Goal: Task Accomplishment & Management: Manage account settings

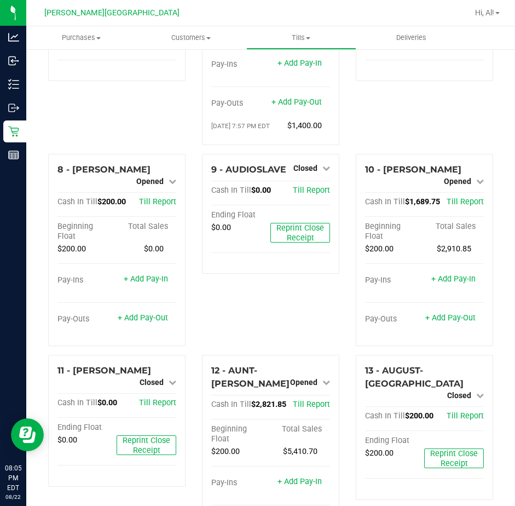
scroll to position [493, 0]
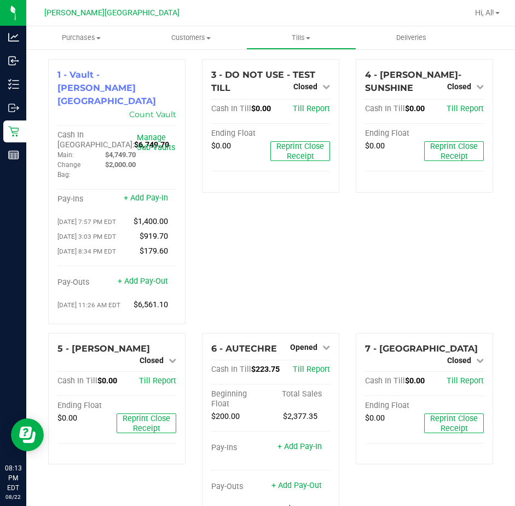
click at [392, 233] on div "4 - AVERY-SUNSHINE Closed Open Till Cash In Till $0.00 Till Report Ending Float…" at bounding box center [425, 196] width 154 height 274
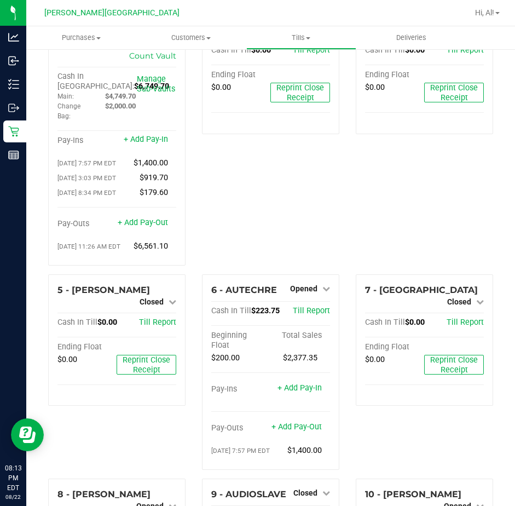
scroll to position [110, 0]
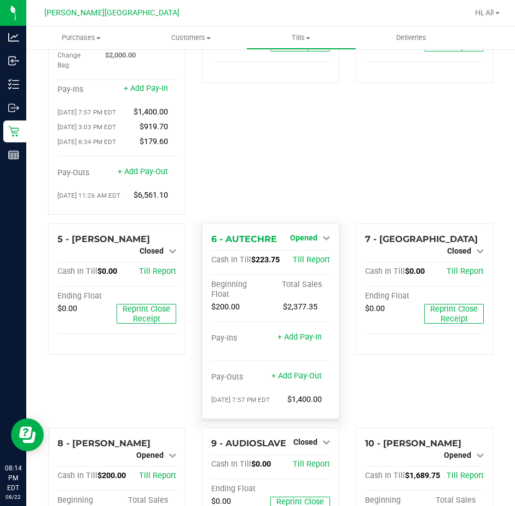
click at [296, 236] on span "Opened" at bounding box center [303, 237] width 27 height 9
click at [302, 256] on link "Close Till" at bounding box center [305, 260] width 30 height 9
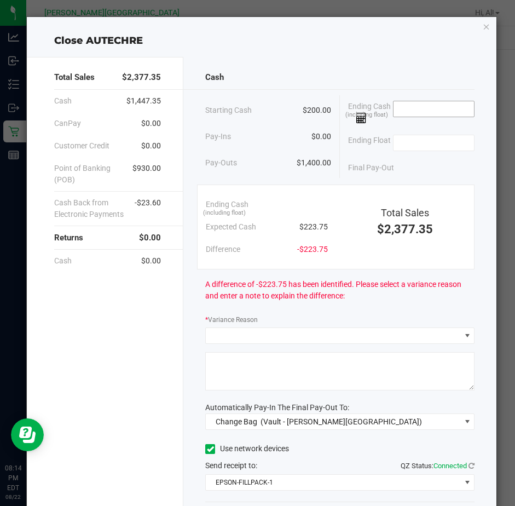
click at [406, 113] on input at bounding box center [434, 108] width 81 height 15
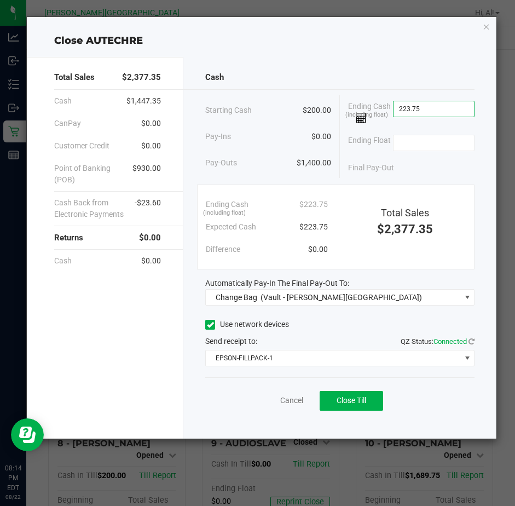
type input "$223.75"
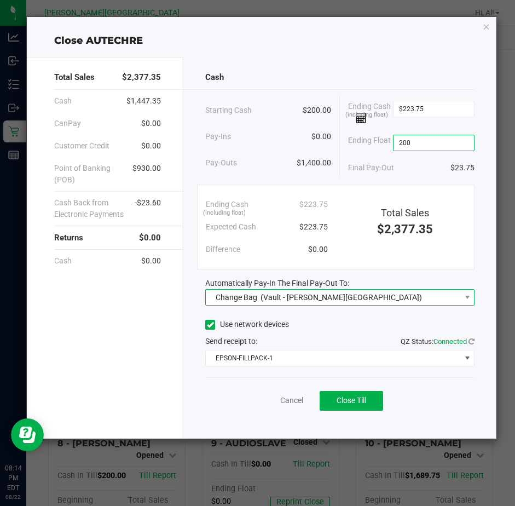
type input "$200.00"
click at [353, 304] on span "Change Bag (Vault - Bonita Springs)" at bounding box center [333, 297] width 255 height 15
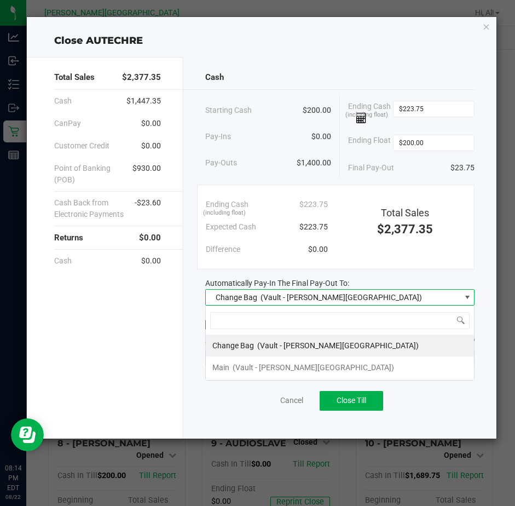
scroll to position [16, 270]
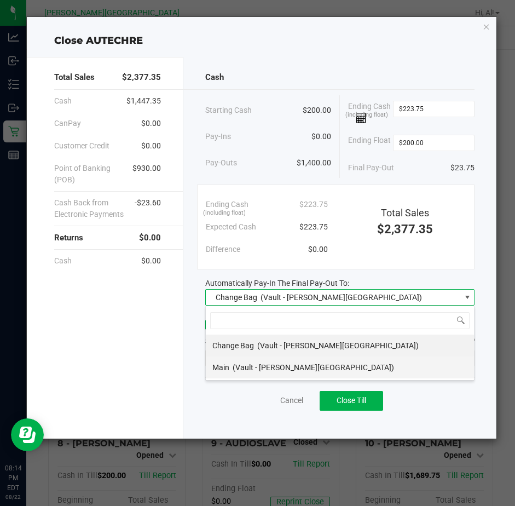
click at [290, 365] on span "(Vault - Bonita Springs)" at bounding box center [314, 367] width 162 height 9
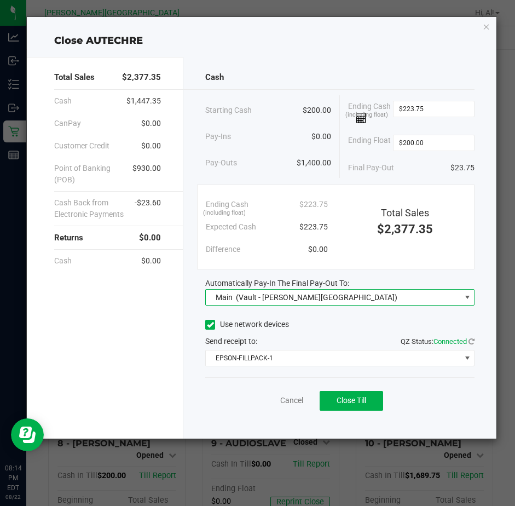
click at [373, 281] on div "Automatically Pay-In The Final Pay-Out To:" at bounding box center [339, 284] width 269 height 12
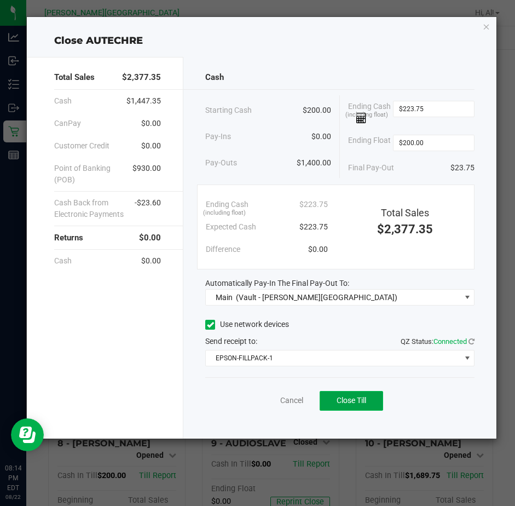
click at [352, 399] on span "Close Till" at bounding box center [352, 400] width 30 height 9
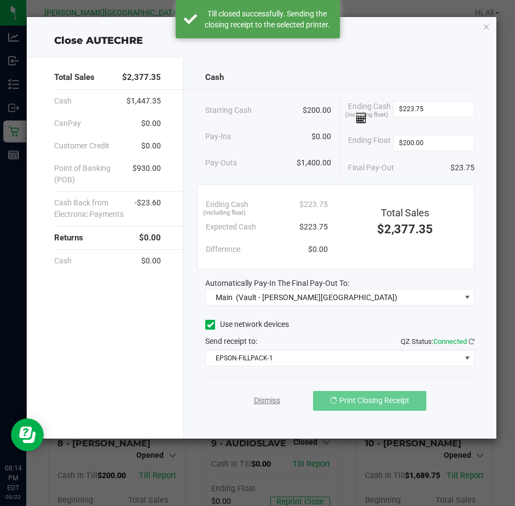
click at [274, 398] on link "Dismiss" at bounding box center [267, 401] width 26 height 12
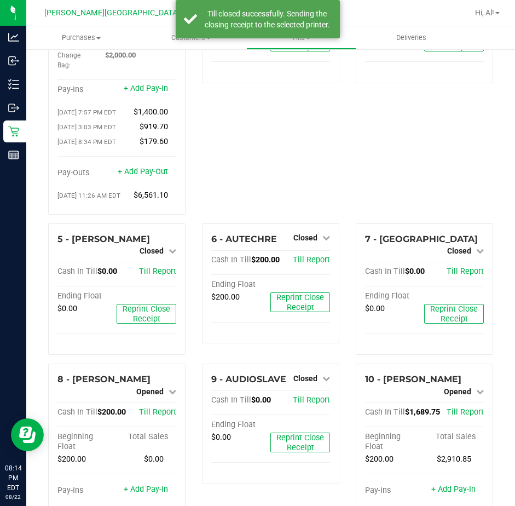
click at [348, 197] on div "4 - AVERY-SUNSHINE Closed Open Till Cash In Till $0.00 Till Report Ending Float…" at bounding box center [425, 87] width 154 height 274
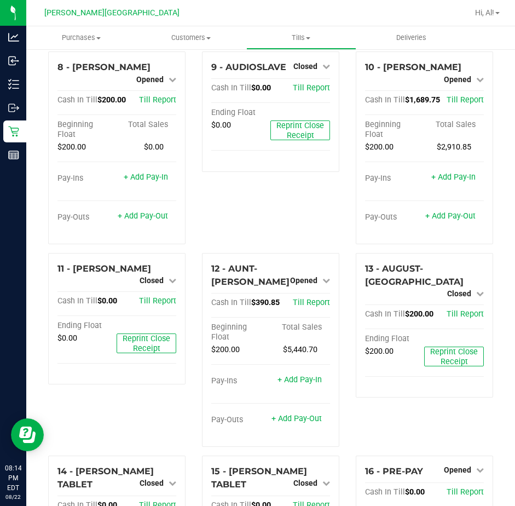
scroll to position [438, 0]
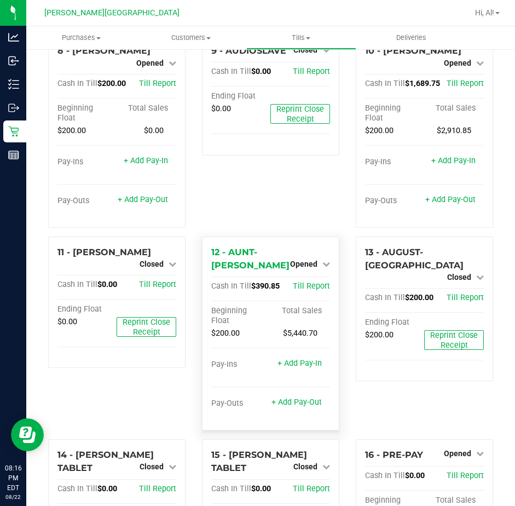
click at [283, 407] on div "+ Add Pay-Out" at bounding box center [297, 396] width 50 height 24
click at [279, 407] on link "+ Add Pay-Out" at bounding box center [297, 402] width 50 height 9
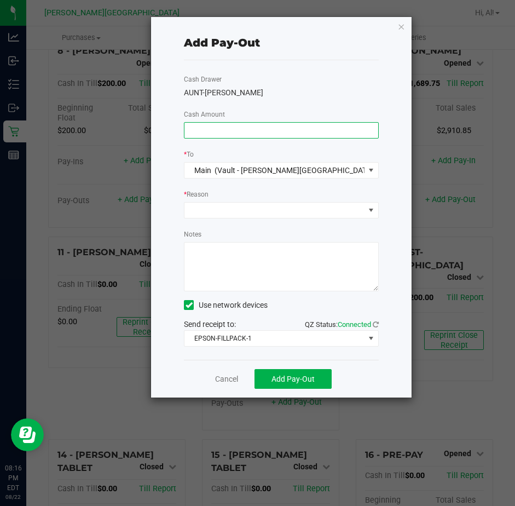
click at [297, 129] on input at bounding box center [282, 130] width 194 height 15
type input "$180.00"
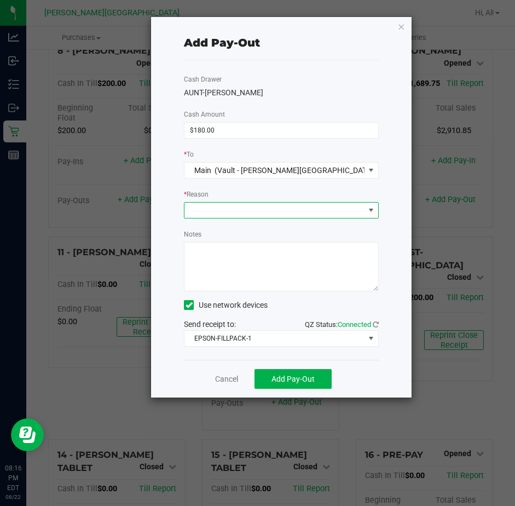
click at [304, 207] on span at bounding box center [275, 210] width 180 height 15
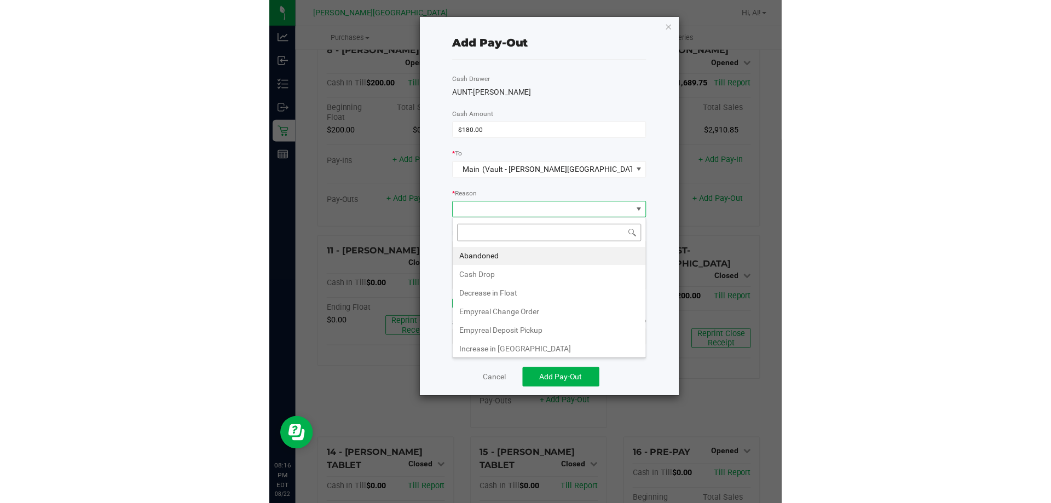
scroll to position [16, 195]
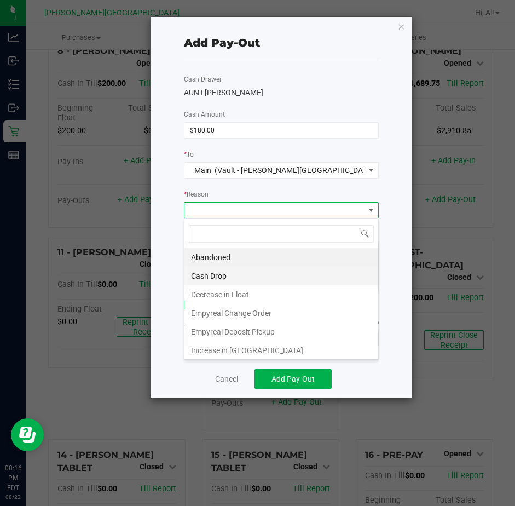
click at [274, 272] on li "Cash Drop" at bounding box center [282, 276] width 194 height 19
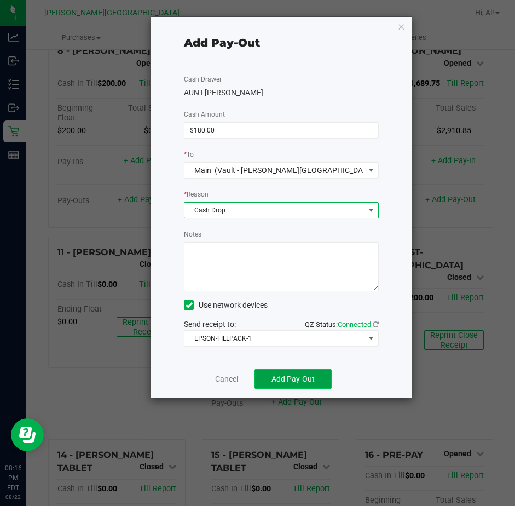
click at [283, 372] on button "Add Pay-Out" at bounding box center [293, 379] width 77 height 20
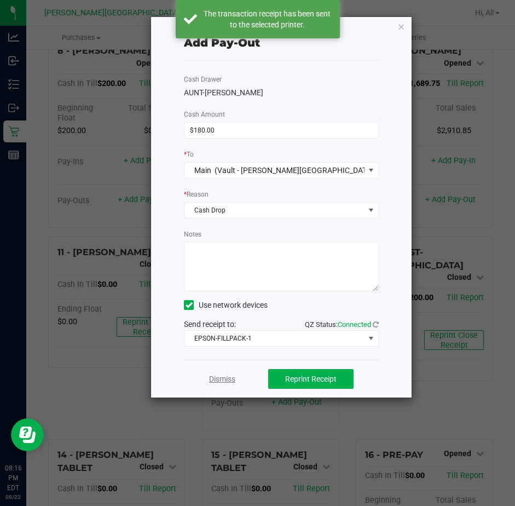
click at [222, 377] on link "Dismiss" at bounding box center [222, 379] width 26 height 12
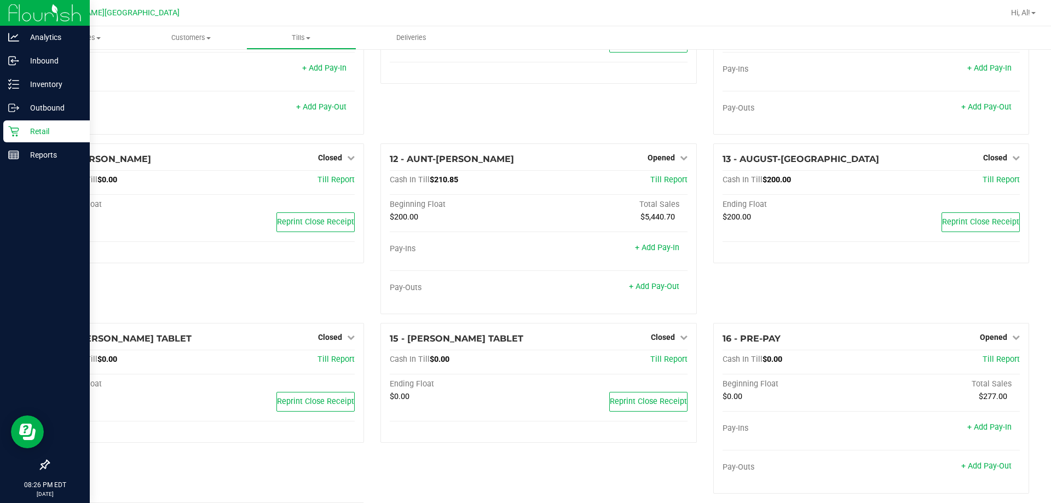
click at [56, 130] on p "Retail" at bounding box center [52, 131] width 66 height 13
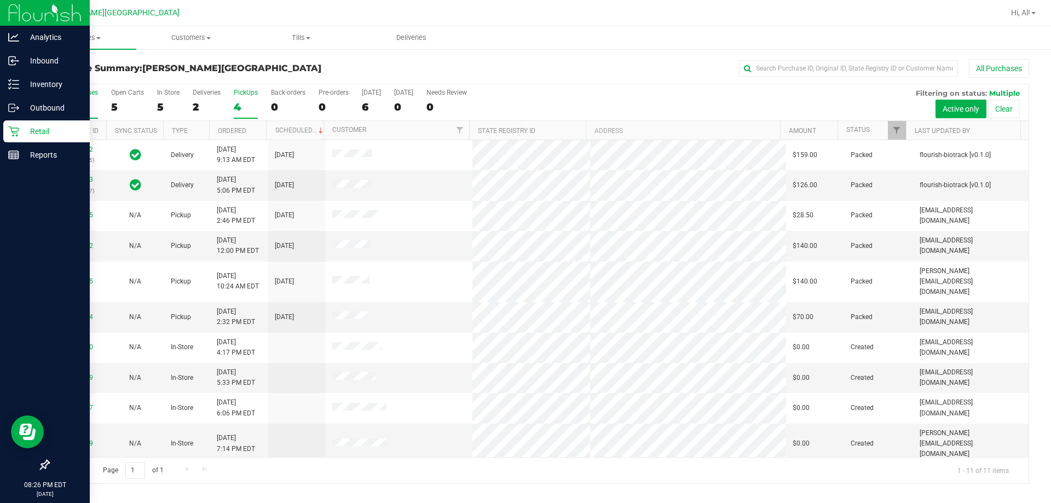
click at [240, 108] on div "4" at bounding box center [246, 107] width 24 height 13
click at [0, 0] on input "PickUps 4" at bounding box center [0, 0] width 0 height 0
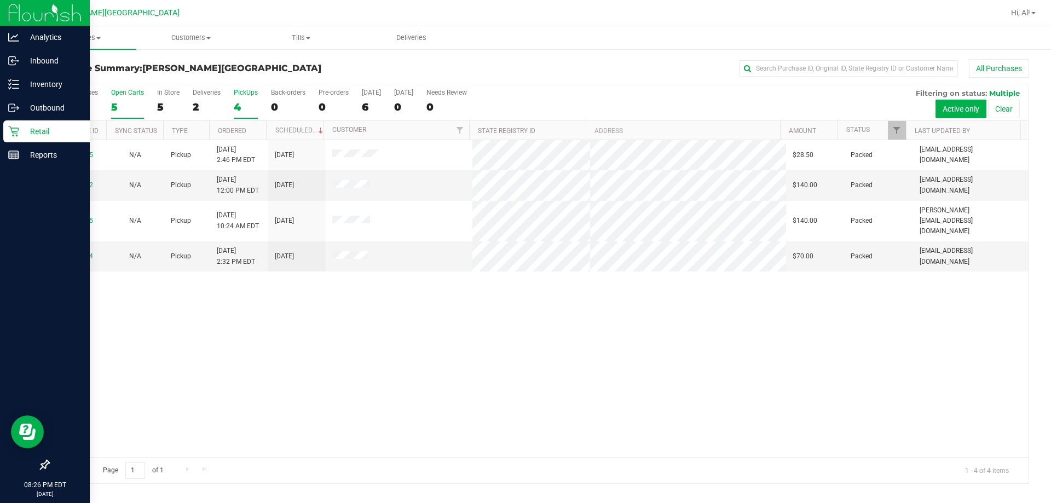
click at [124, 104] on div "5" at bounding box center [127, 107] width 33 height 13
click at [0, 0] on input "Open Carts 5" at bounding box center [0, 0] width 0 height 0
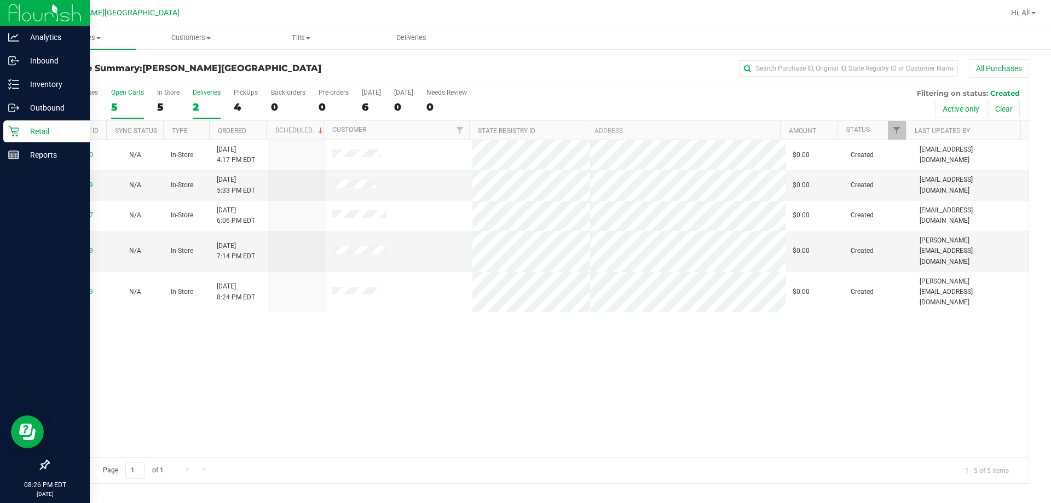
click at [203, 104] on div "2" at bounding box center [207, 107] width 28 height 13
click at [0, 0] on input "Deliveries 2" at bounding box center [0, 0] width 0 height 0
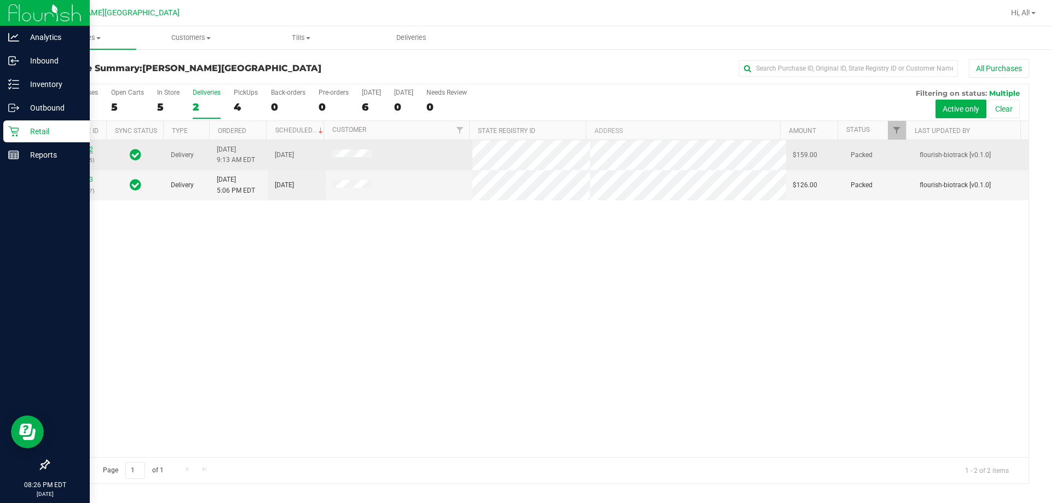
click at [86, 148] on link "11826352" at bounding box center [77, 150] width 31 height 8
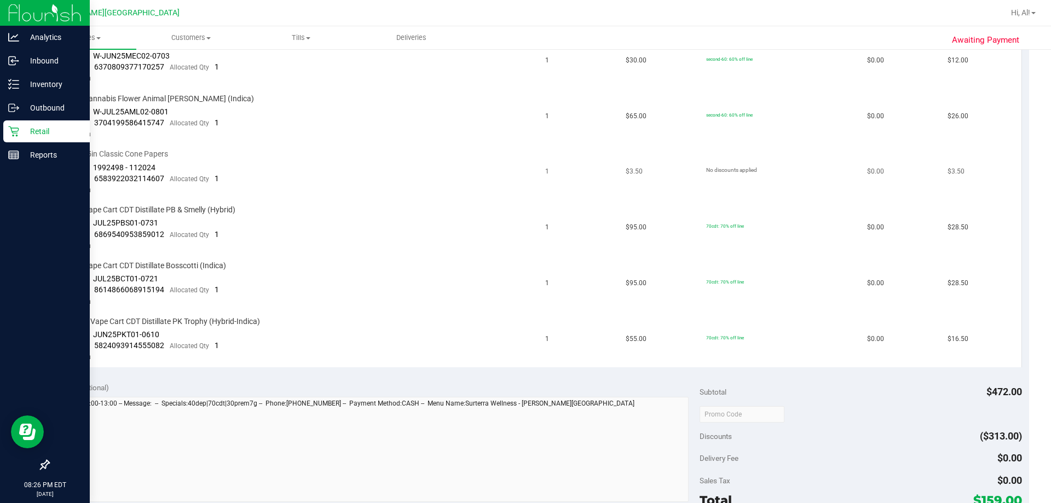
scroll to position [493, 0]
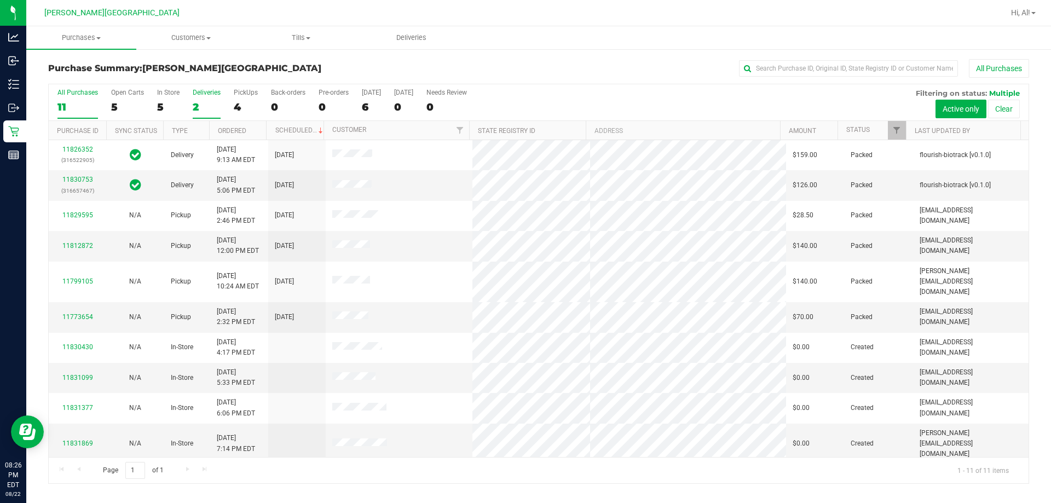
click at [193, 112] on div "2" at bounding box center [207, 107] width 28 height 13
click at [0, 0] on input "Deliveries 2" at bounding box center [0, 0] width 0 height 0
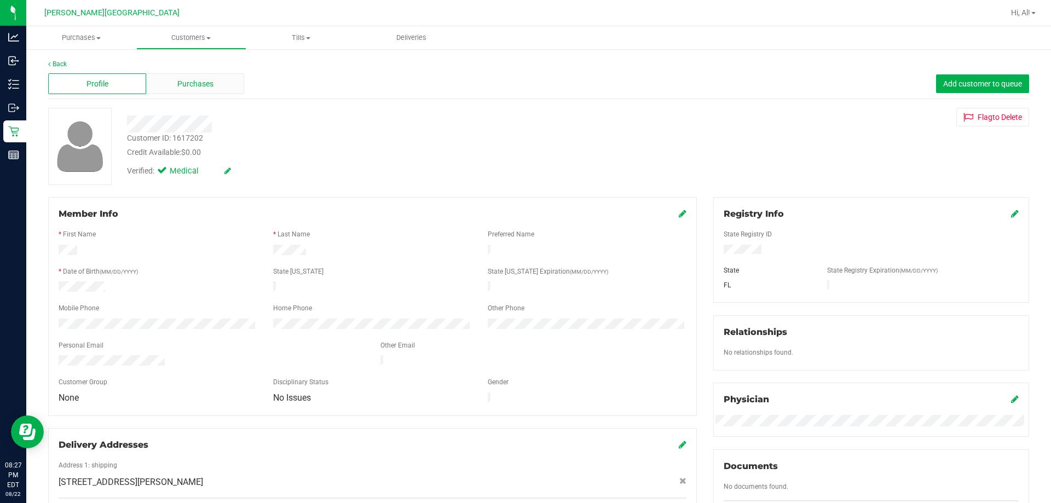
click at [195, 77] on div "Purchases" at bounding box center [195, 83] width 98 height 21
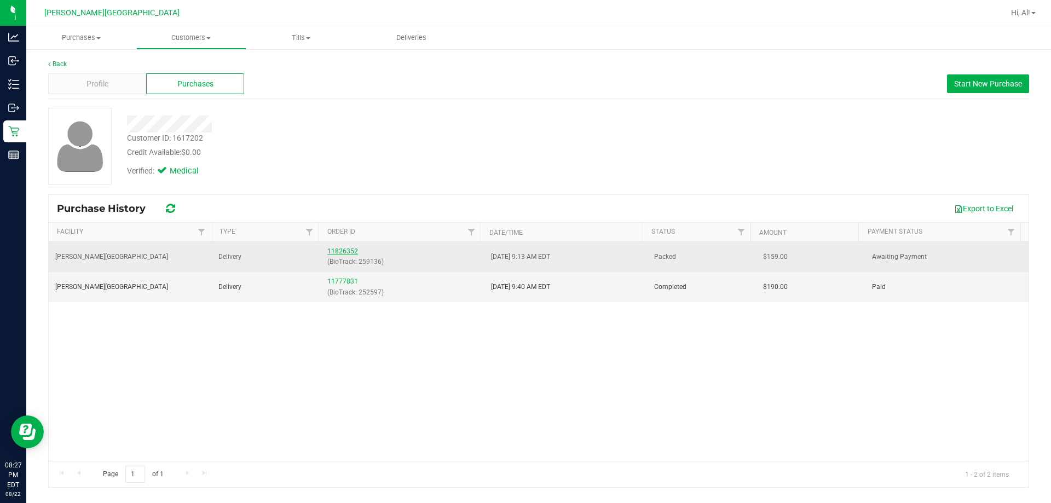
click at [350, 250] on link "11826352" at bounding box center [342, 252] width 31 height 8
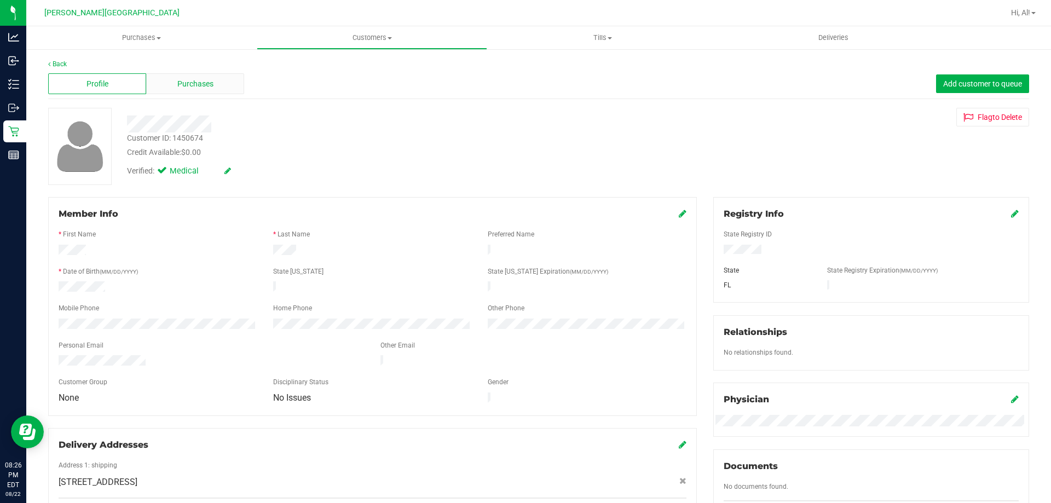
click at [227, 94] on div "Purchases" at bounding box center [195, 83] width 98 height 21
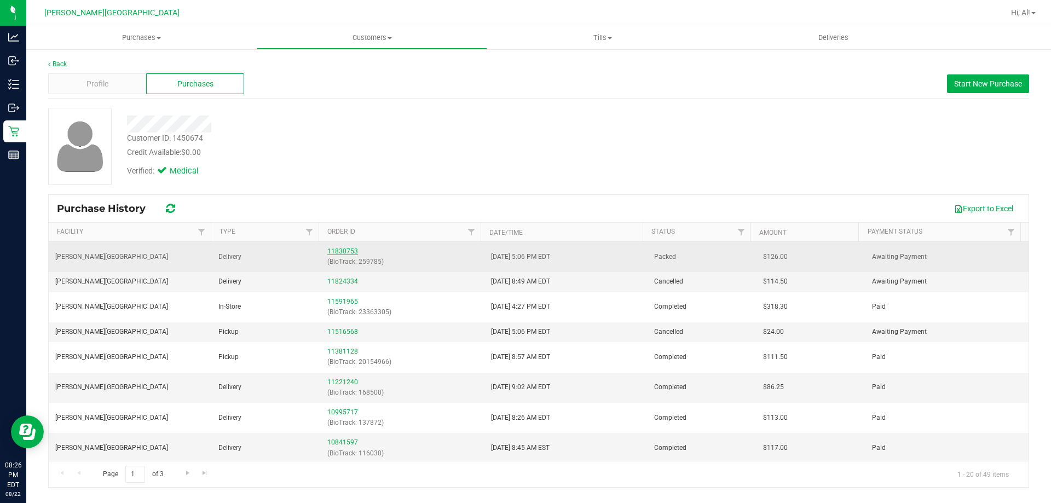
click at [346, 253] on link "11830753" at bounding box center [342, 252] width 31 height 8
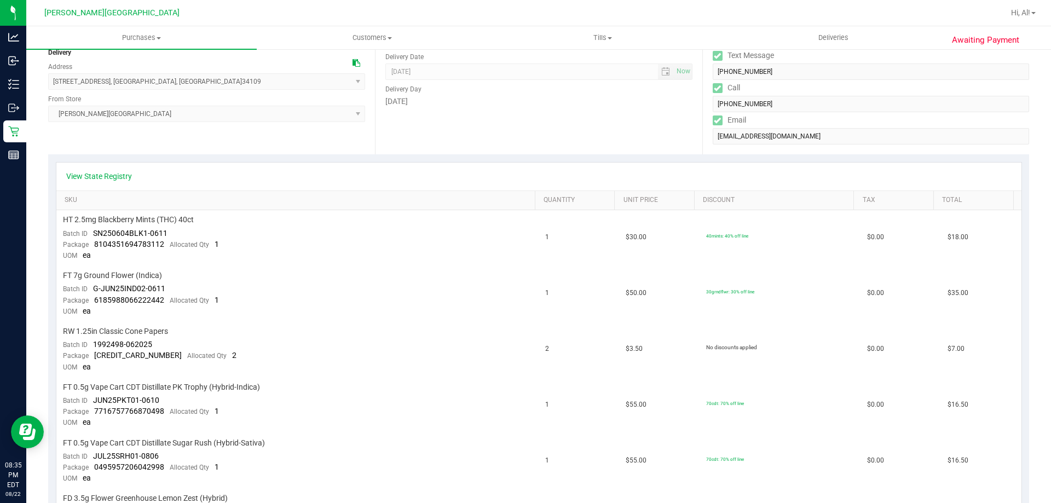
scroll to position [110, 0]
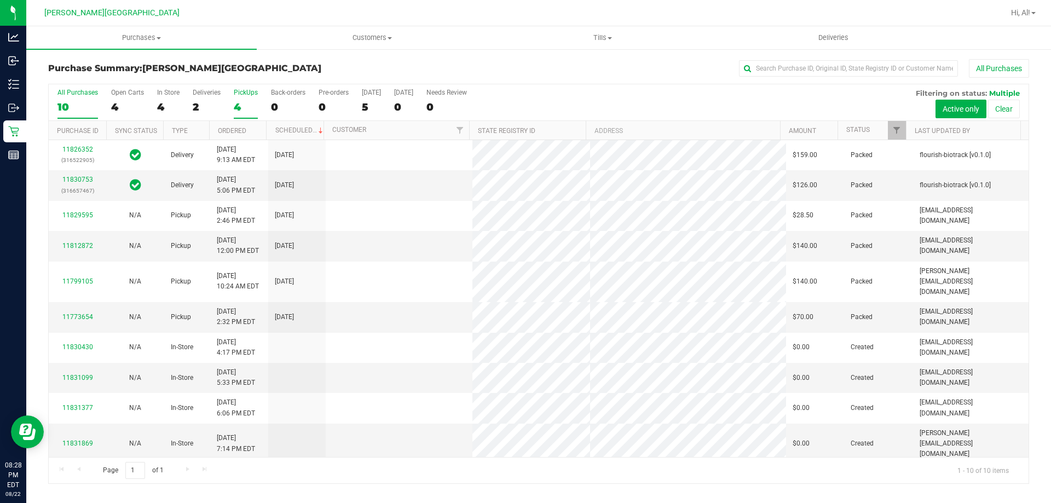
click at [237, 111] on div "4" at bounding box center [246, 107] width 24 height 13
click at [0, 0] on input "PickUps 4" at bounding box center [0, 0] width 0 height 0
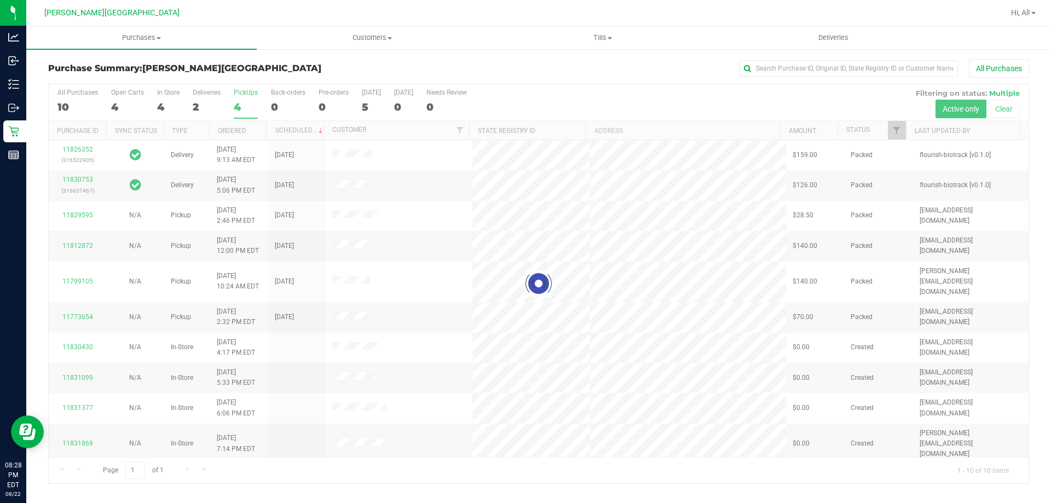
click at [240, 110] on div at bounding box center [539, 283] width 980 height 399
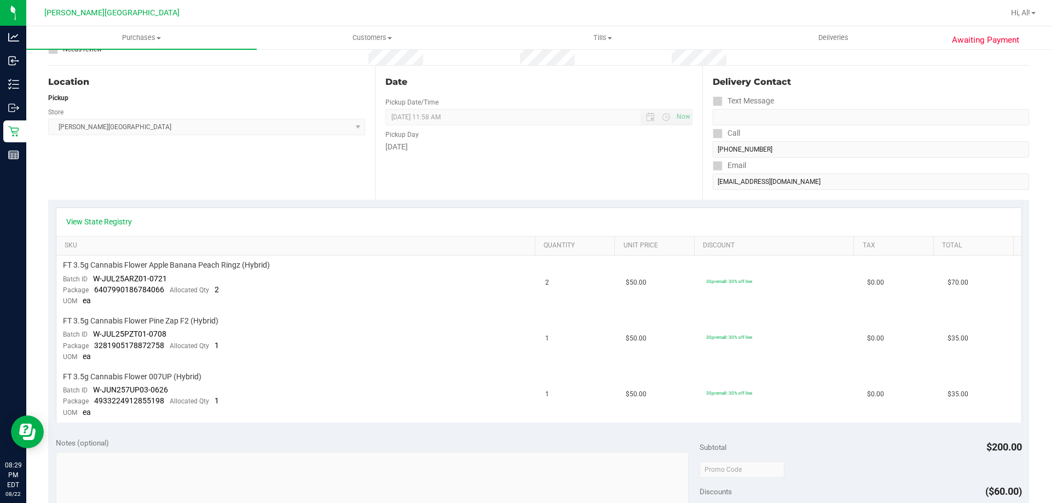
scroll to position [164, 0]
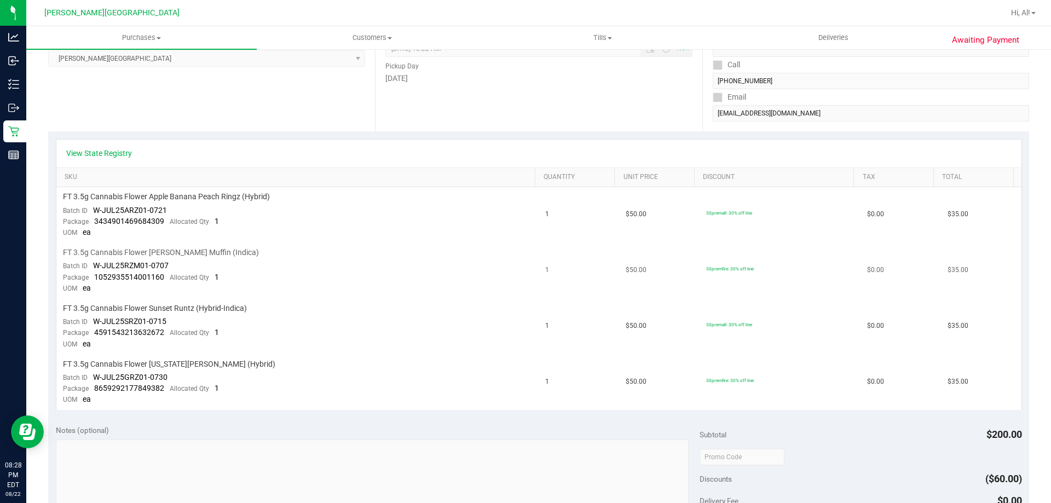
scroll to position [164, 0]
click at [1024, 7] on link "Hi, Al!" at bounding box center [1023, 13] width 33 height 12
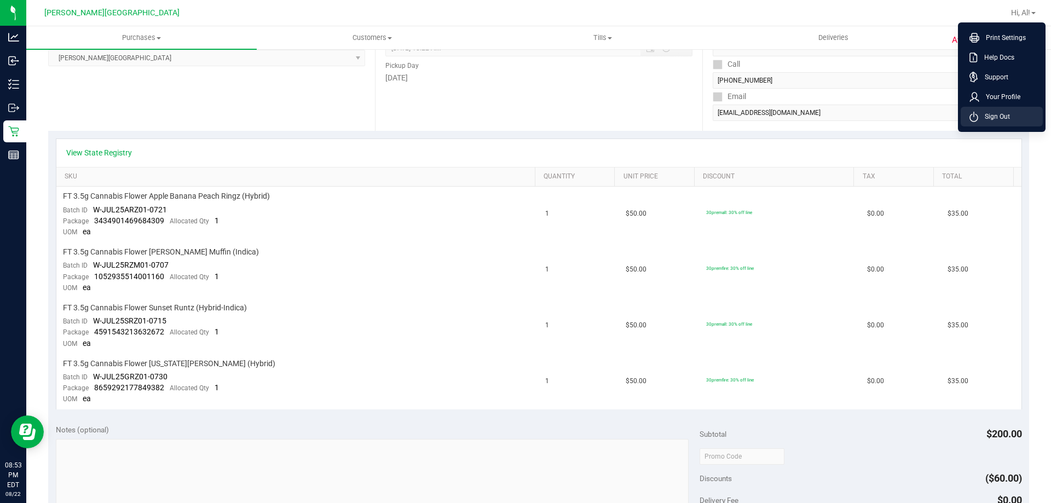
click at [1007, 107] on li "Sign Out" at bounding box center [1002, 117] width 82 height 20
